Goal: Task Accomplishment & Management: Manage account settings

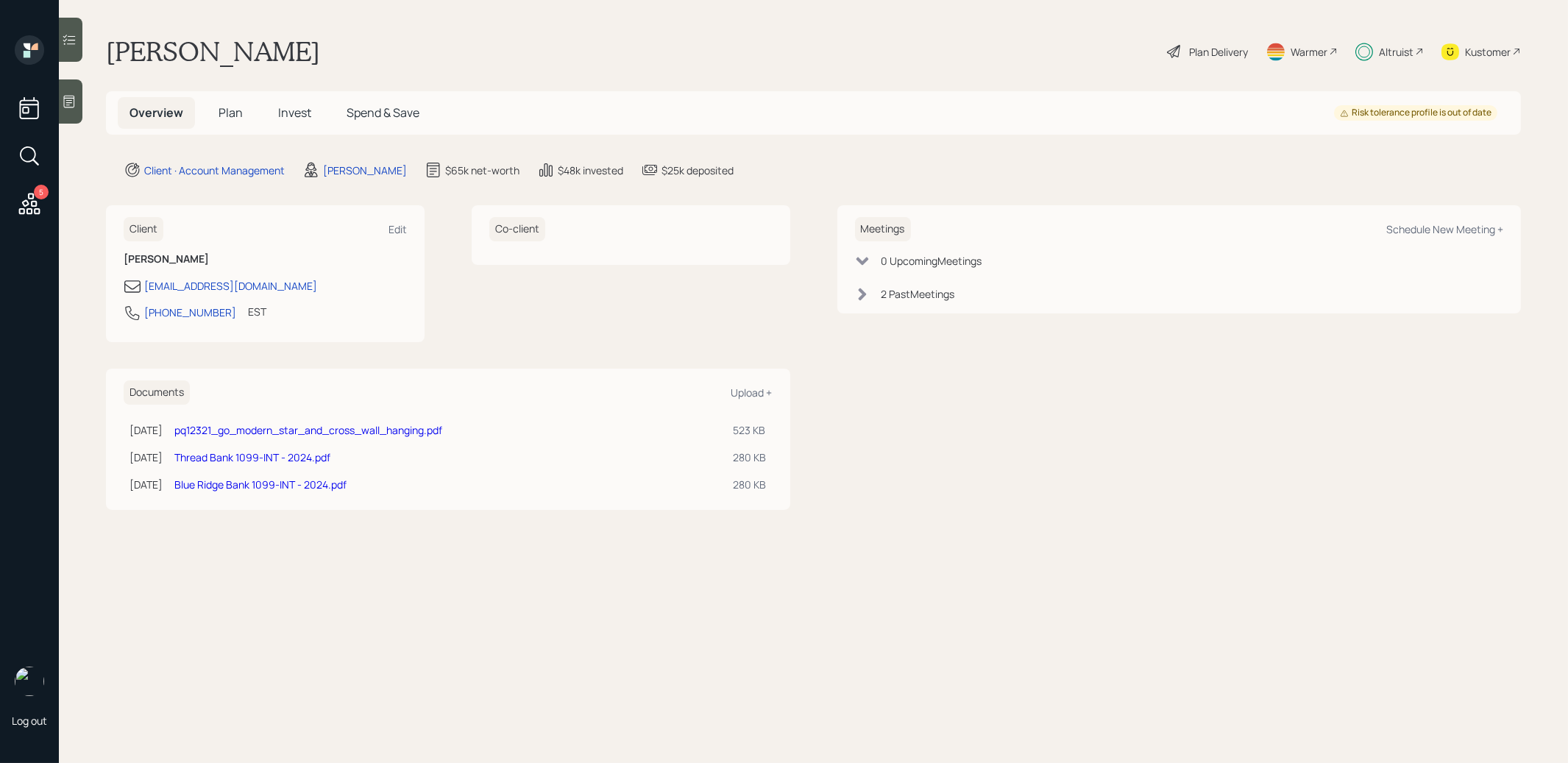
click at [1305, 49] on div "Warmer" at bounding box center [1309, 51] width 37 height 16
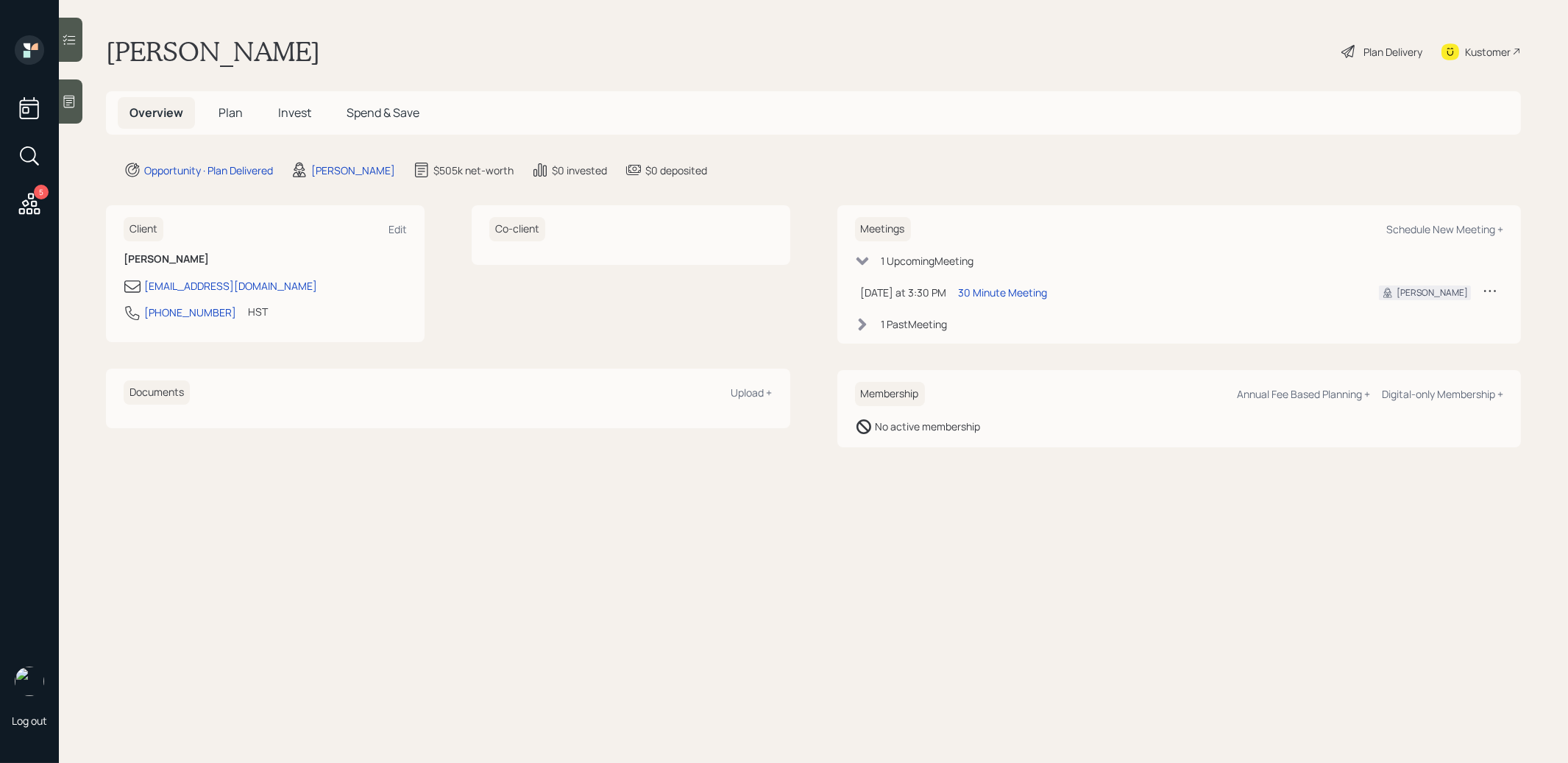
click at [292, 114] on span "Invest" at bounding box center [295, 113] width 33 height 16
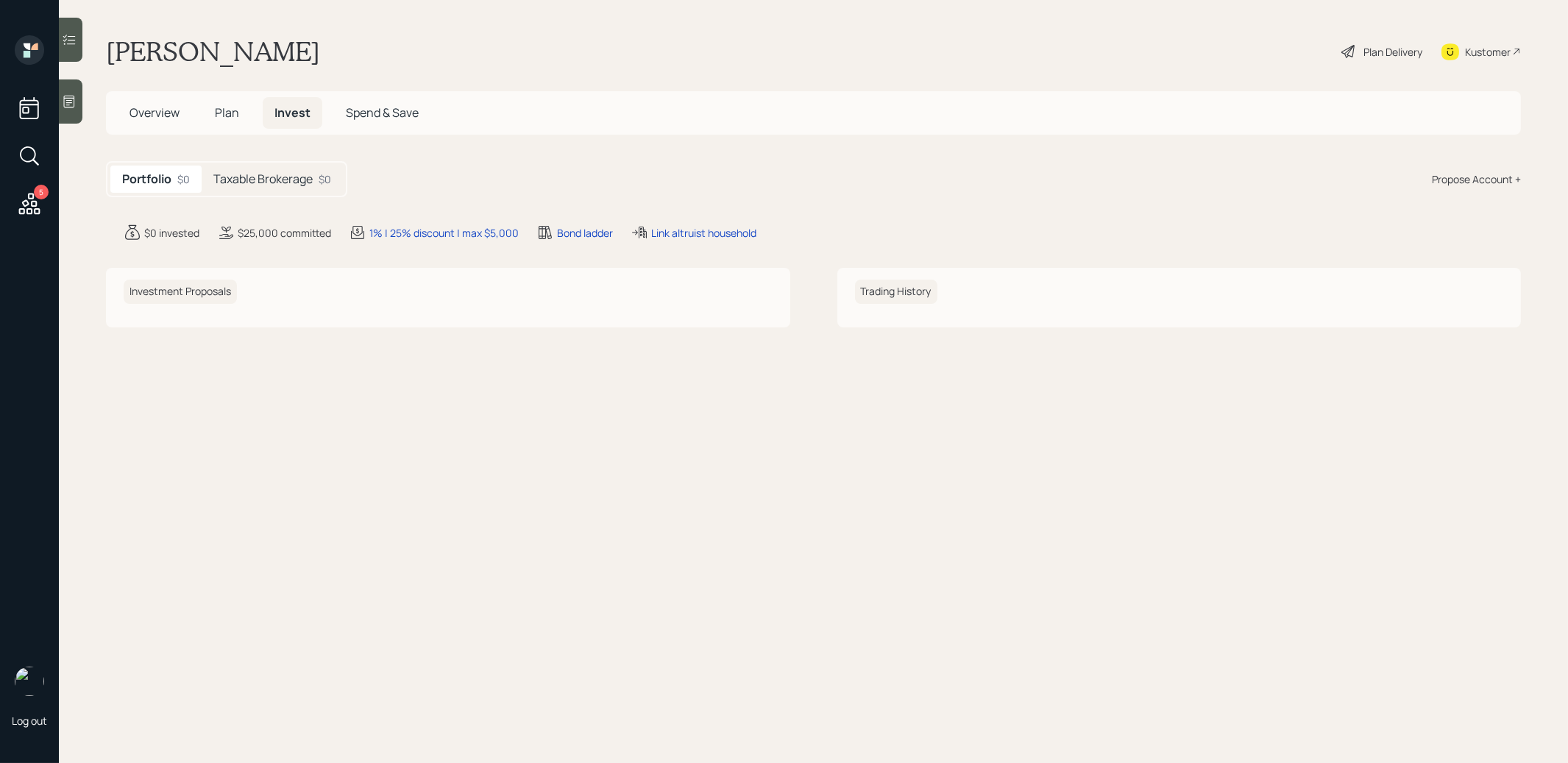
click at [272, 168] on div "Taxable Brokerage $0" at bounding box center [272, 179] width 141 height 27
